Goal: Entertainment & Leisure: Consume media (video, audio)

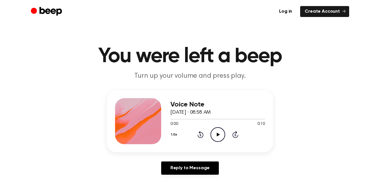
click at [217, 135] on icon at bounding box center [217, 135] width 3 height 4
click at [218, 136] on icon "Pause Audio" at bounding box center [217, 134] width 15 height 15
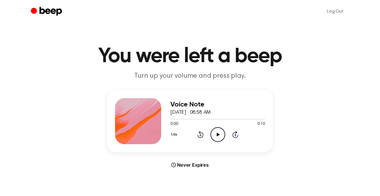
click at [216, 133] on icon at bounding box center [217, 135] width 3 height 4
